Goal: Task Accomplishment & Management: Manage account settings

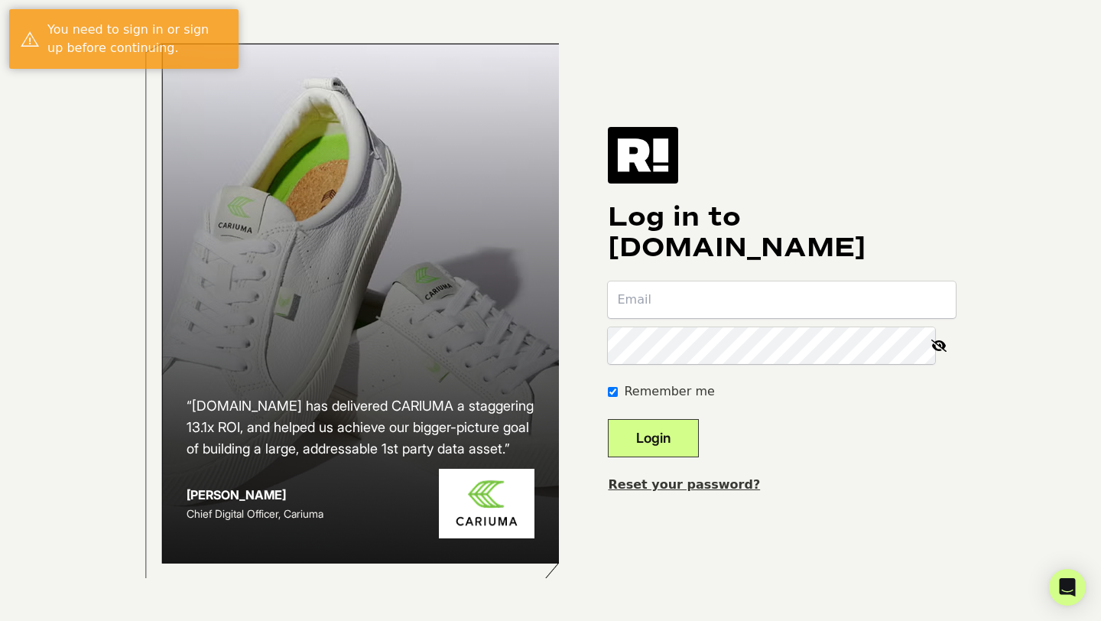
click at [663, 301] on input "email" at bounding box center [782, 299] width 348 height 37
type input "mike@thearenagym.com"
click at [637, 301] on input "email" at bounding box center [782, 299] width 348 height 37
type input "mike@thearenagym.com"
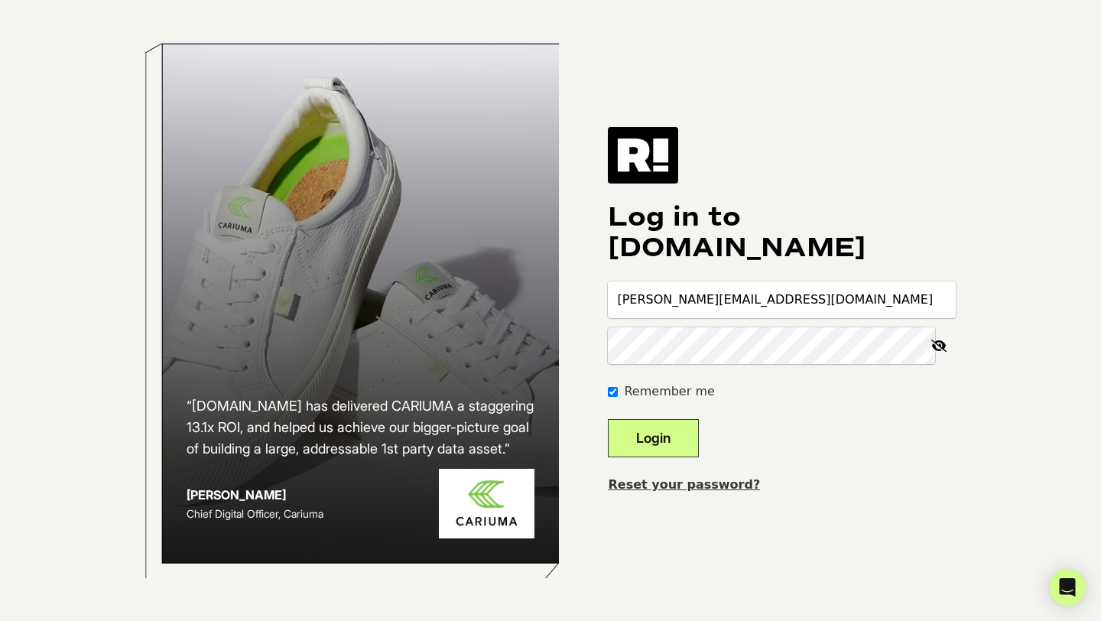
click at [935, 345] on icon at bounding box center [939, 345] width 34 height 37
click at [679, 433] on button "Login" at bounding box center [653, 438] width 91 height 38
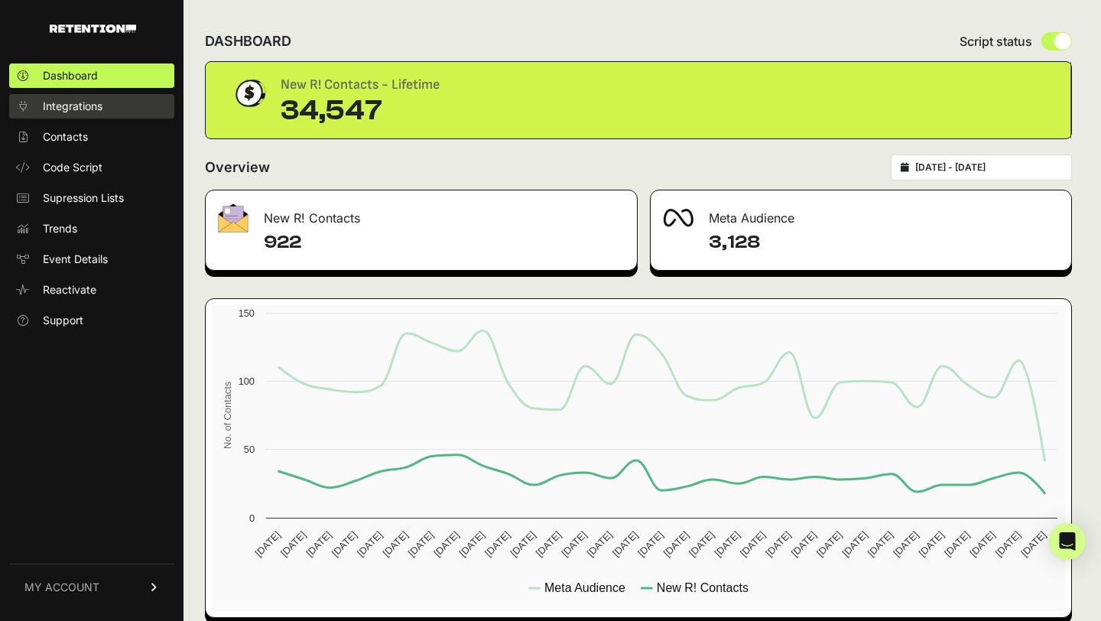
click at [93, 105] on span "Integrations" at bounding box center [73, 106] width 60 height 15
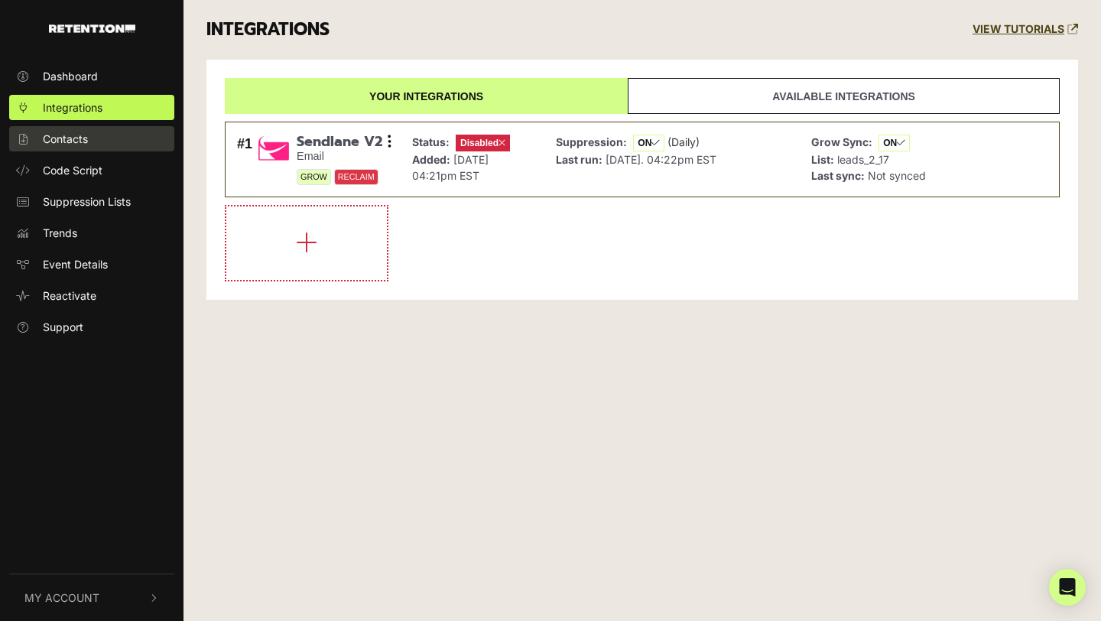
click at [73, 141] on span "Contacts" at bounding box center [65, 139] width 45 height 16
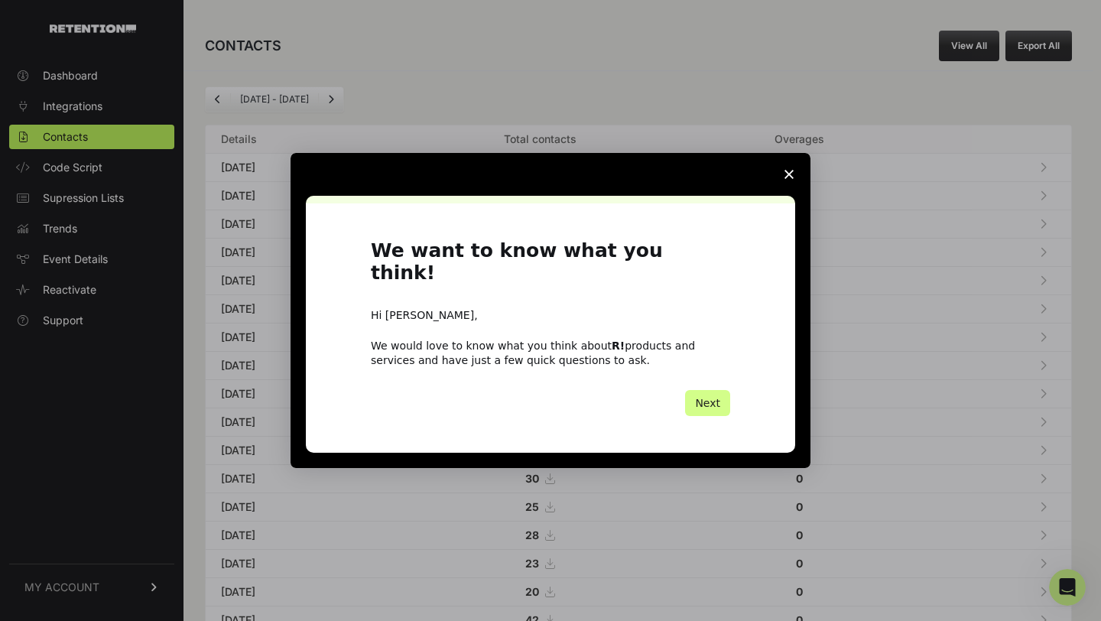
click at [781, 191] on span "Close survey" at bounding box center [788, 174] width 43 height 43
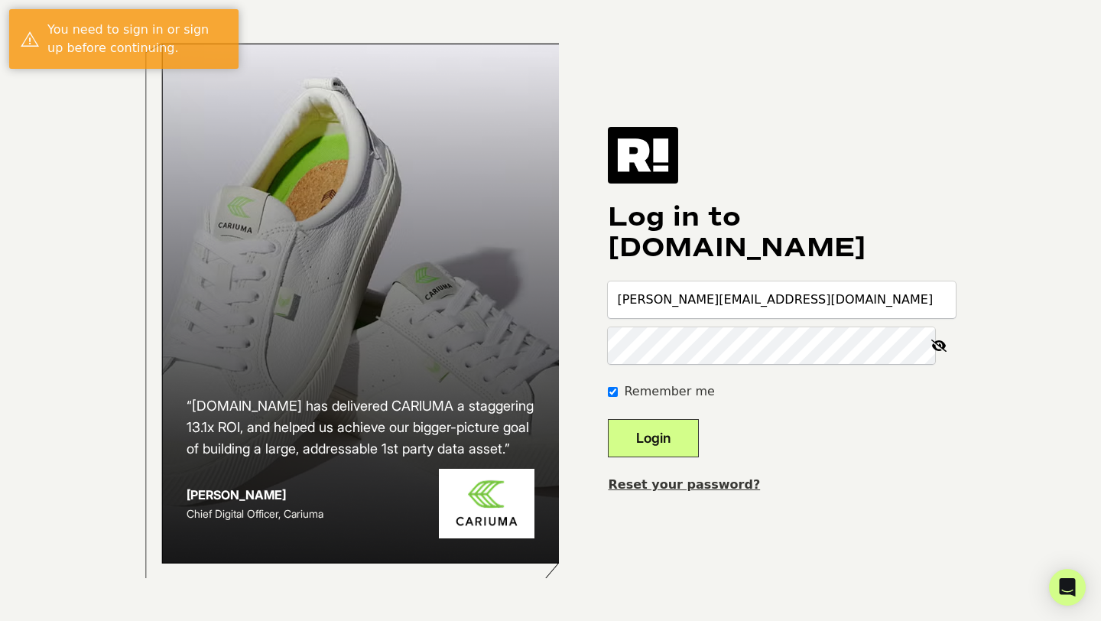
click at [801, 411] on form "[PERSON_NAME][EMAIL_ADDRESS][DOMAIN_NAME] Remember me Login" at bounding box center [782, 369] width 348 height 176
